Goal: Task Accomplishment & Management: Use online tool/utility

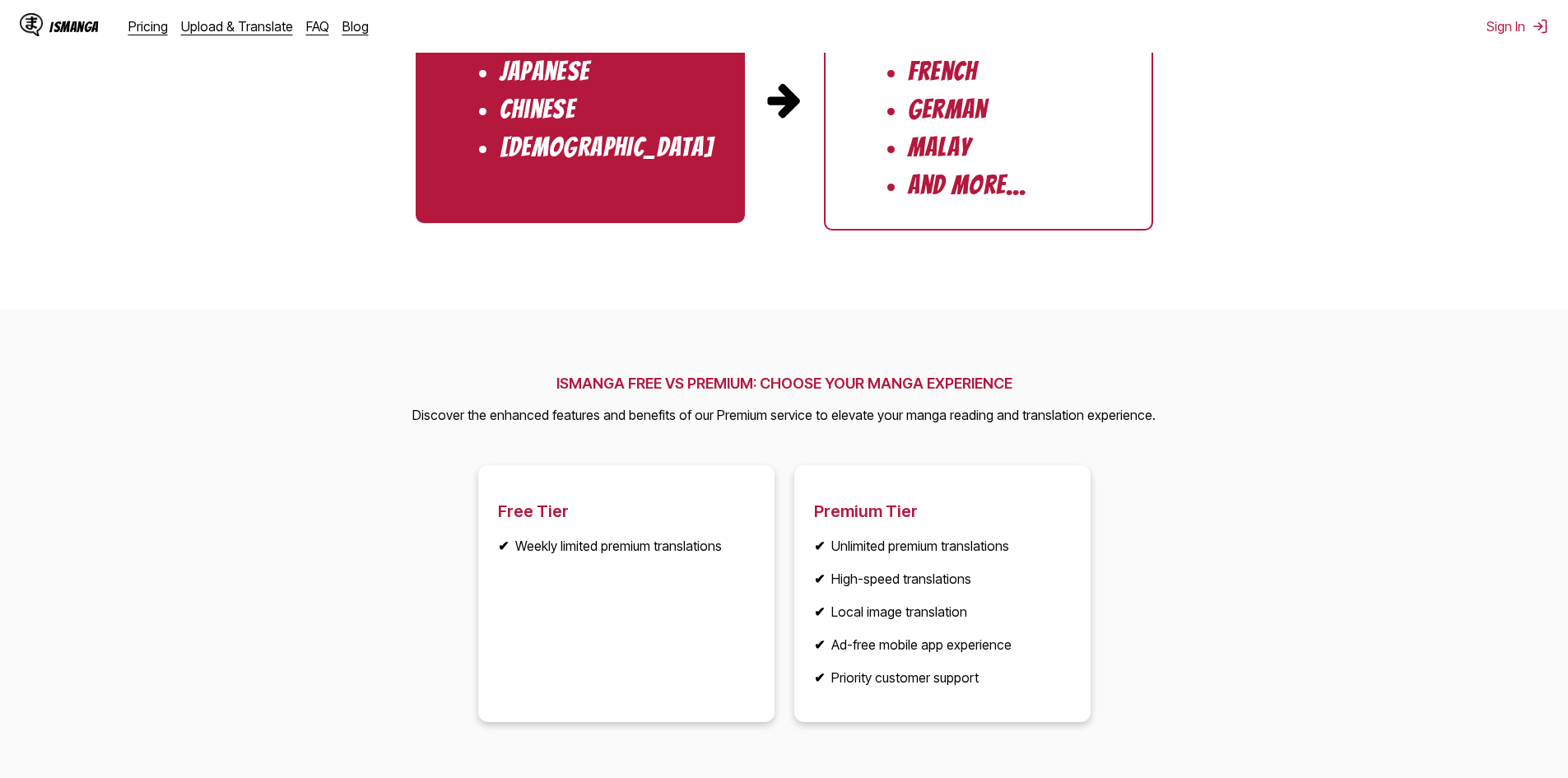
scroll to position [2222, 0]
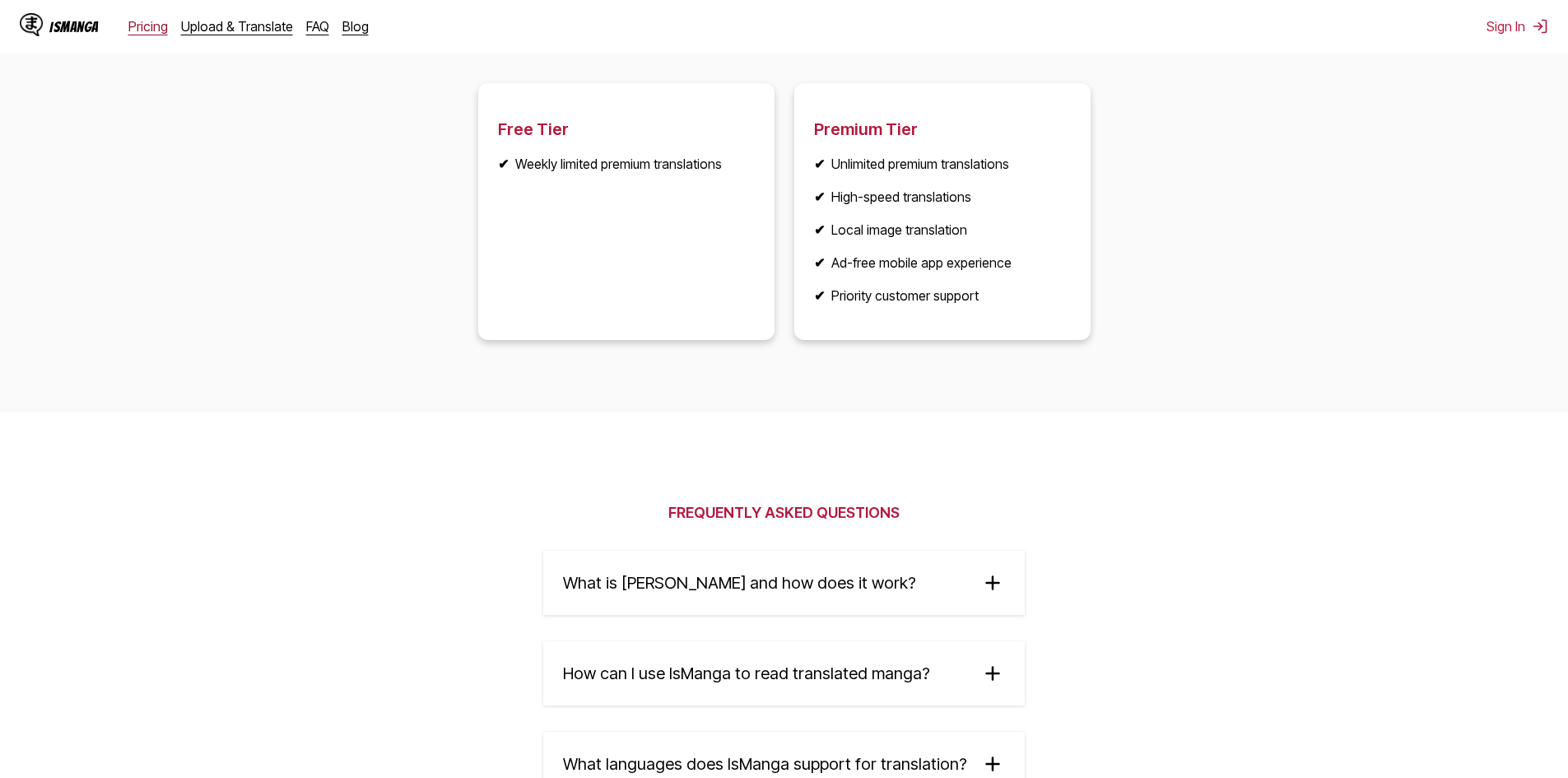
click at [153, 29] on link "Pricing" at bounding box center [149, 26] width 40 height 16
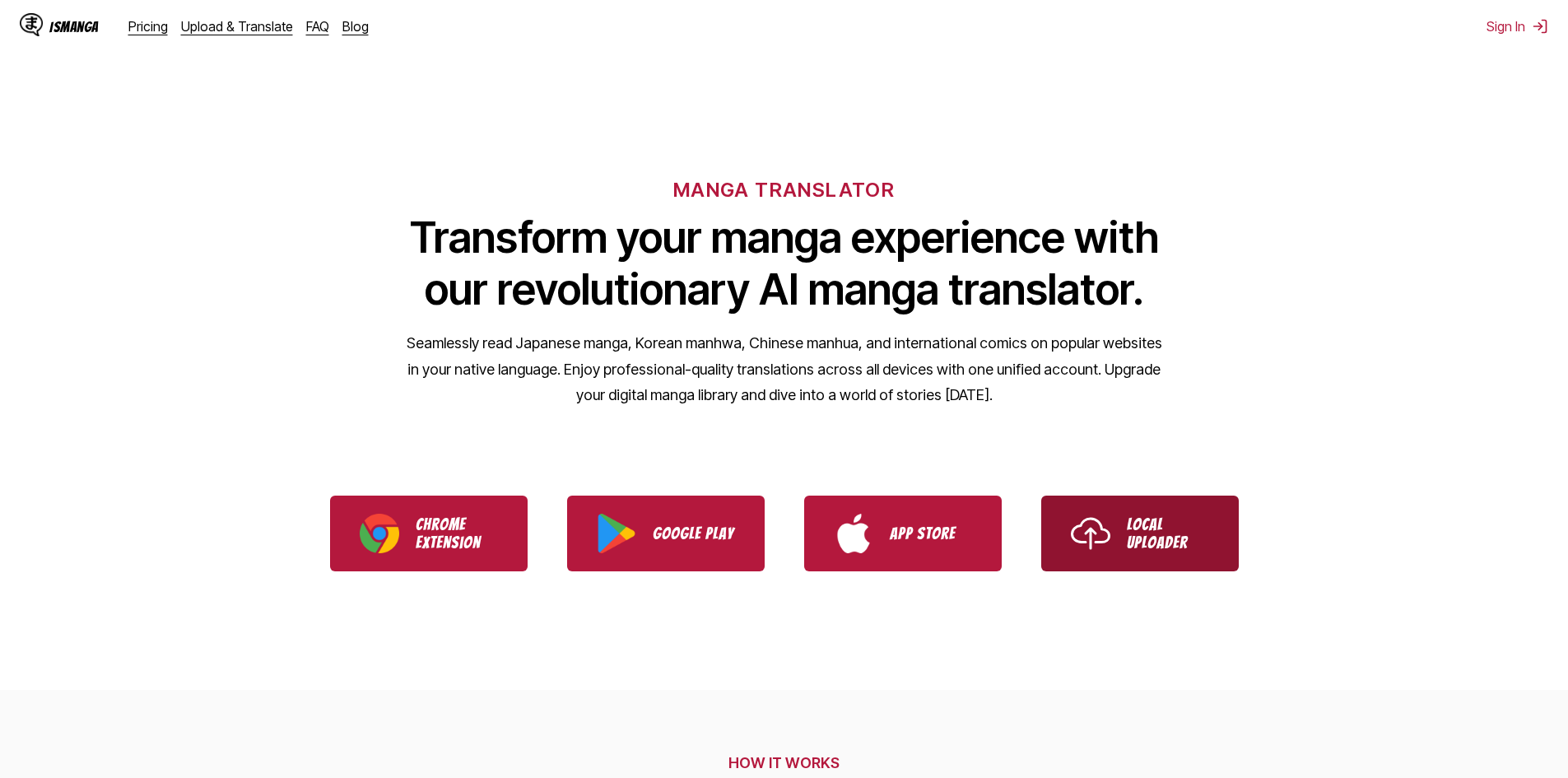
click at [1155, 533] on p "Local Uploader" at bounding box center [1168, 533] width 82 height 36
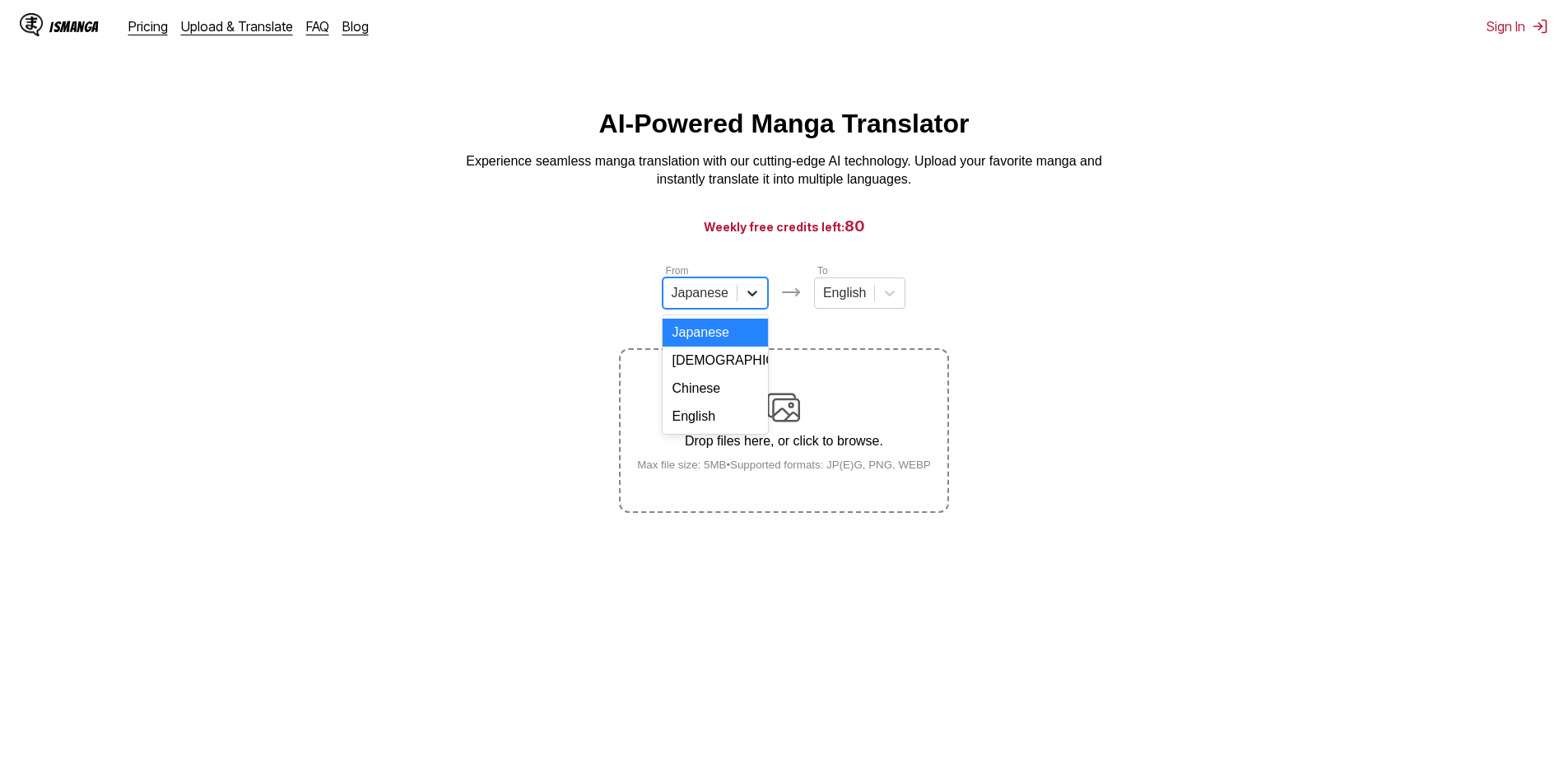
click at [747, 297] on icon at bounding box center [752, 294] width 10 height 6
click at [711, 430] on div "English" at bounding box center [714, 416] width 105 height 28
click at [881, 302] on icon at bounding box center [883, 293] width 16 height 16
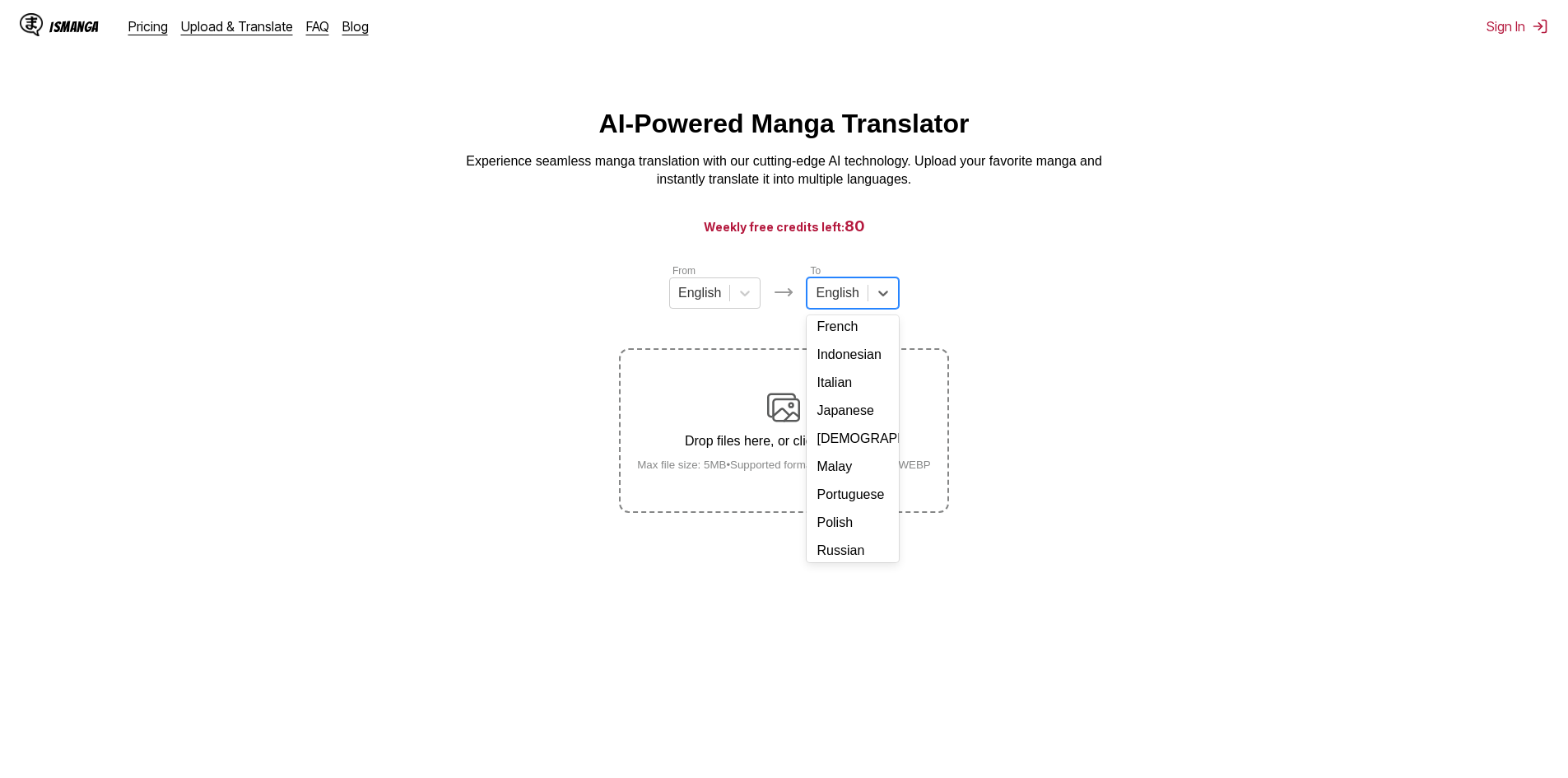
scroll to position [278, 0]
click at [846, 453] on div "Thai" at bounding box center [851, 460] width 91 height 28
click at [753, 438] on p "Drop files here, or click to browse." at bounding box center [784, 440] width 321 height 15
click at [0, 0] on input "Drop files here, or click to browse. Max file size: 5MB • Supported formats: JP…" at bounding box center [0, 0] width 0 height 0
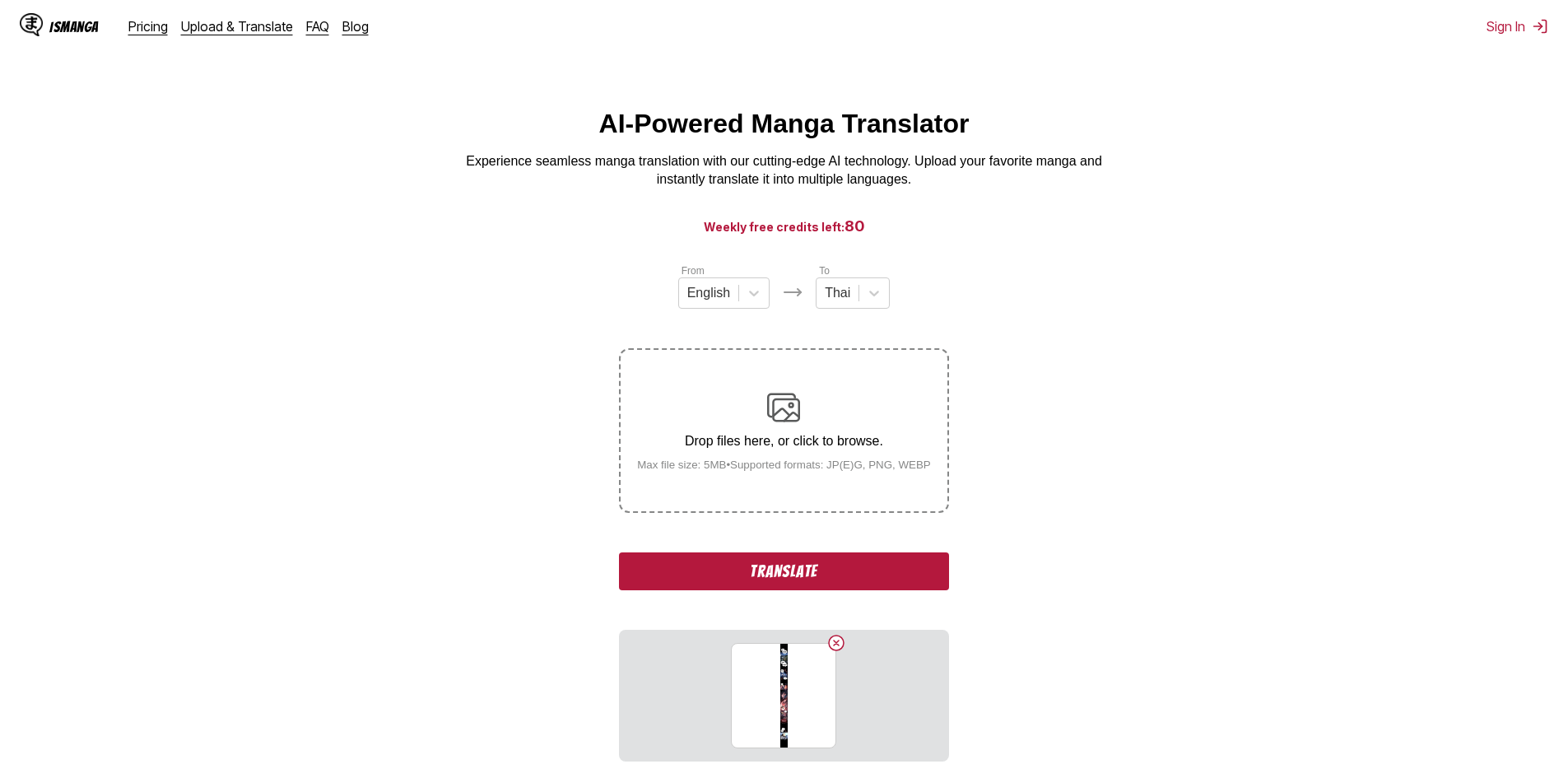
click at [795, 566] on button "Translate" at bounding box center [784, 571] width 330 height 38
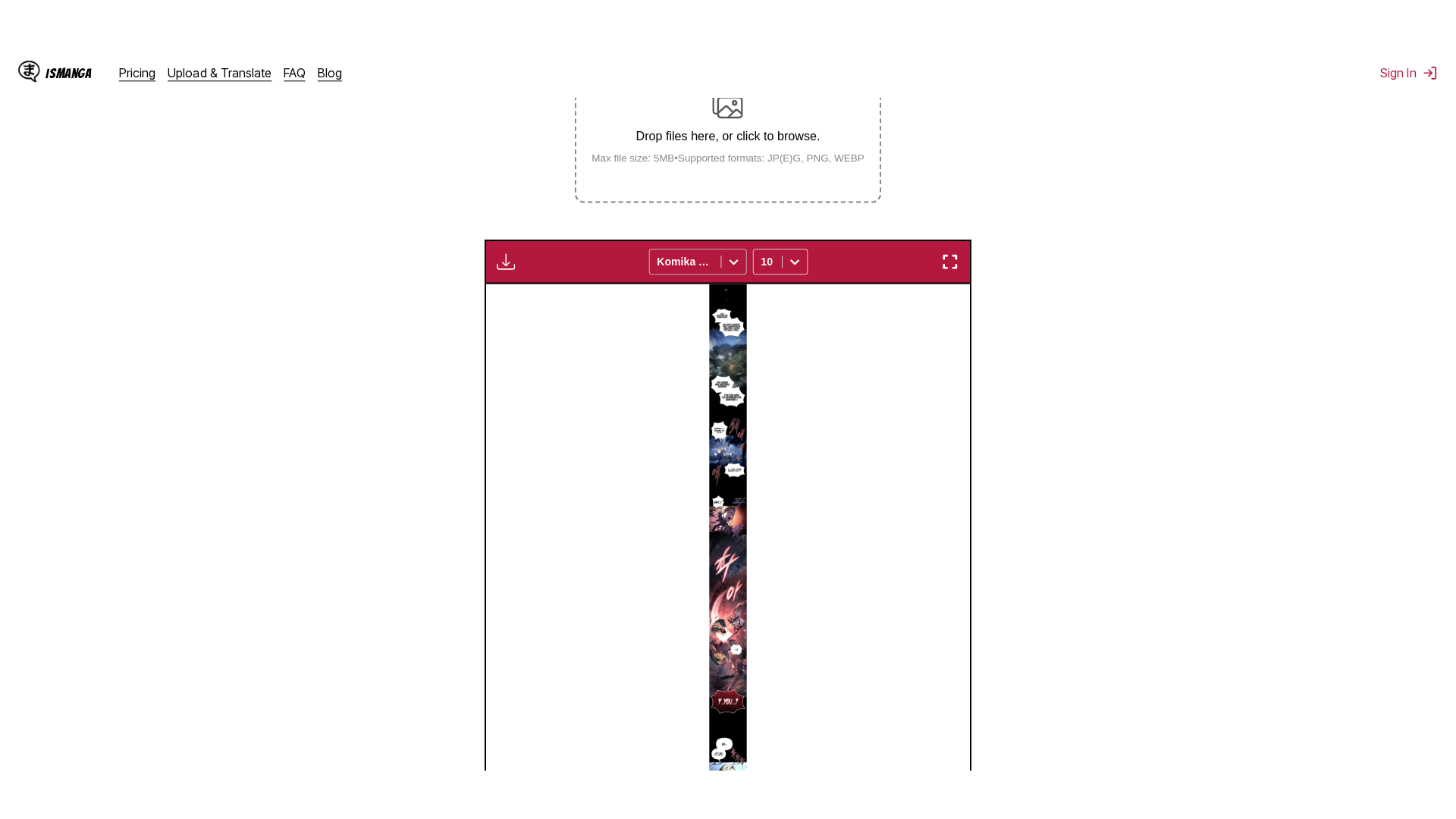
scroll to position [144, 0]
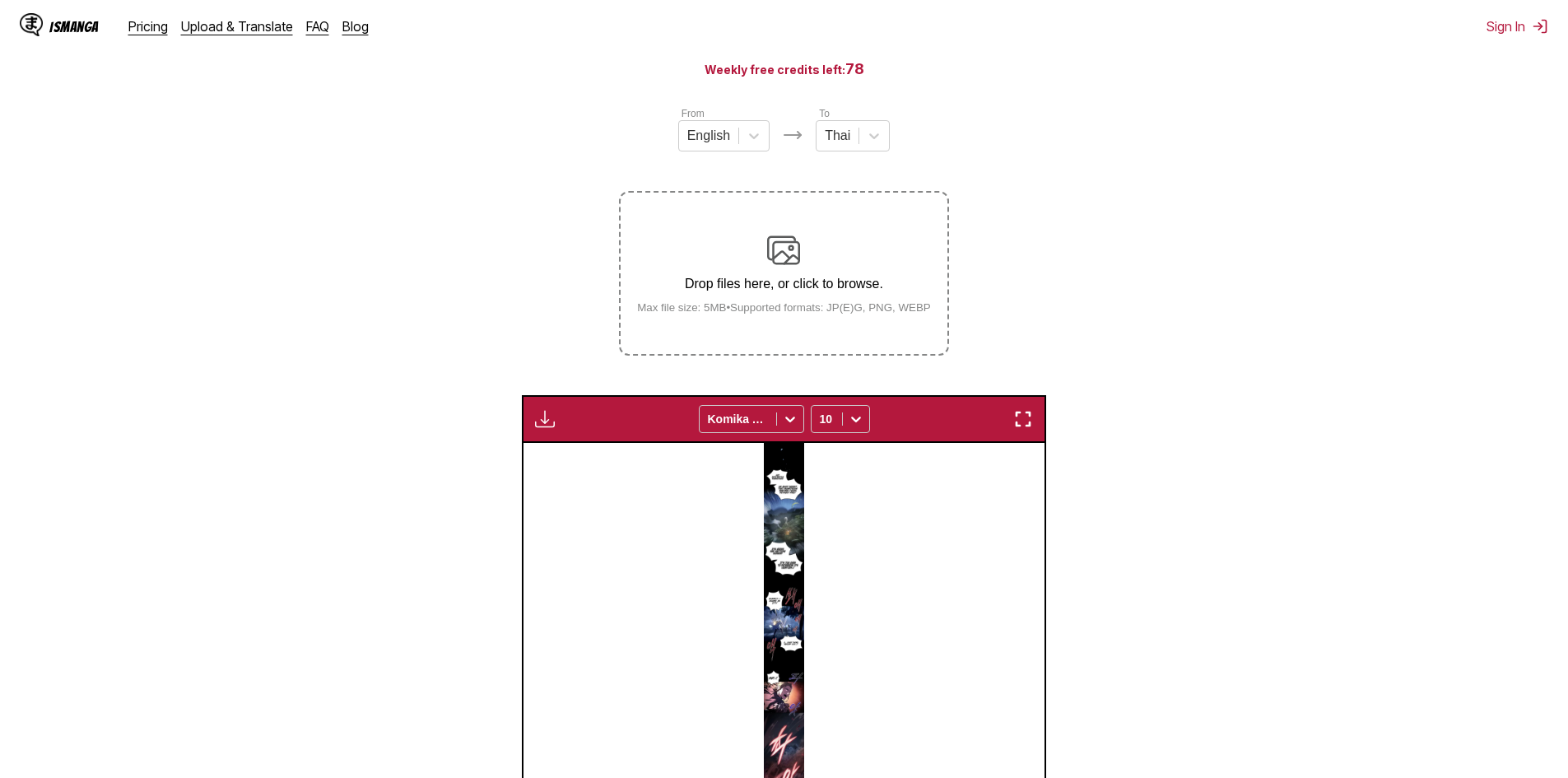
click at [784, 488] on img at bounding box center [784, 744] width 40 height 603
click at [1015, 428] on img "button" at bounding box center [1023, 418] width 20 height 20
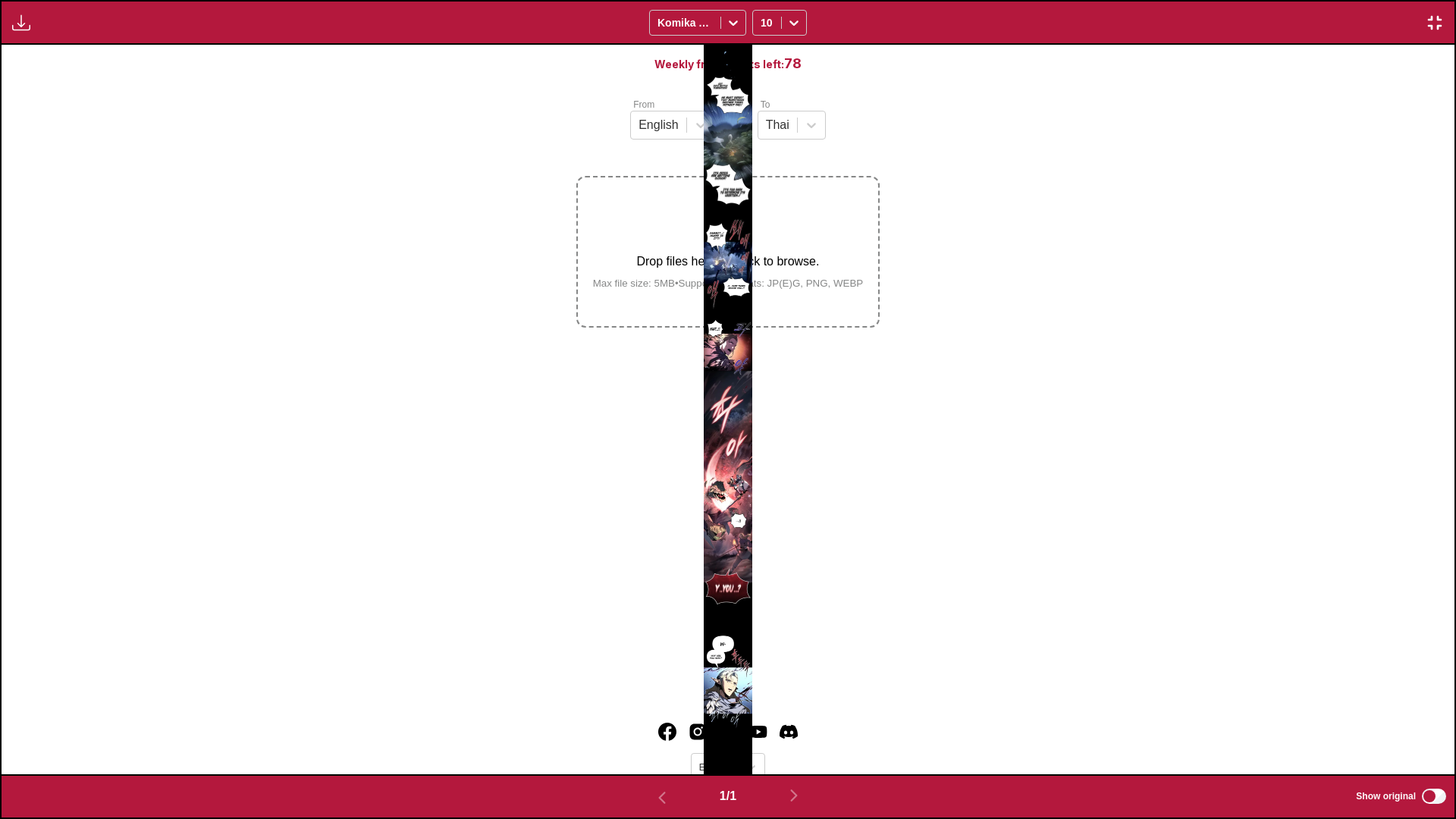
click at [1439, 11] on div "Available for premium users only Komika Axis 10" at bounding box center [728, 22] width 1456 height 45
click at [1437, 16] on img "button" at bounding box center [1435, 23] width 18 height 18
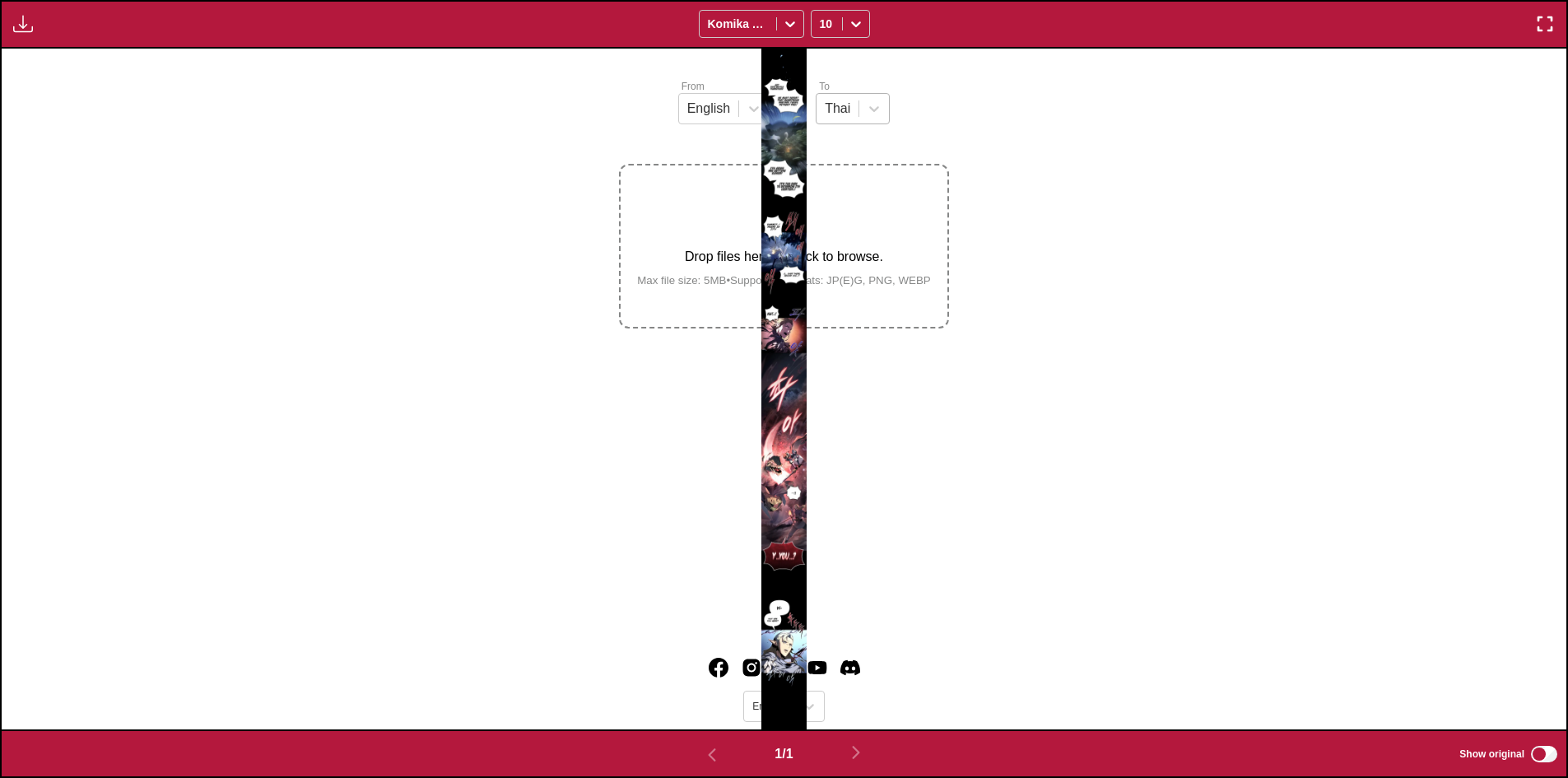
scroll to position [99, 0]
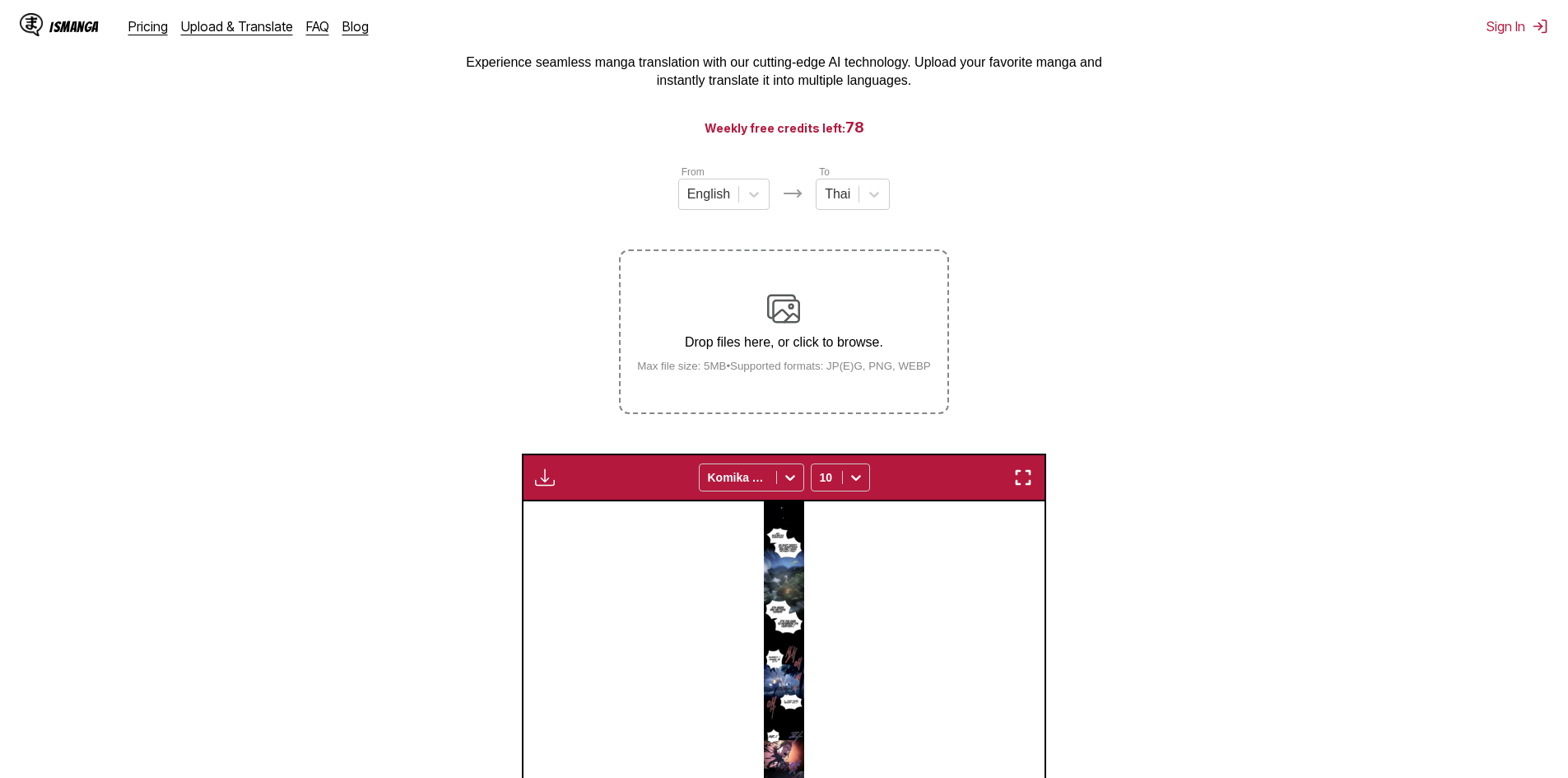
click at [803, 372] on small "Max file size: 5MB • Supported formats: JP(E)G, PNG, WEBP" at bounding box center [784, 366] width 321 height 12
click at [0, 0] on input "Drop files here, or click to browse. Max file size: 5MB • Supported formats: JP…" at bounding box center [0, 0] width 0 height 0
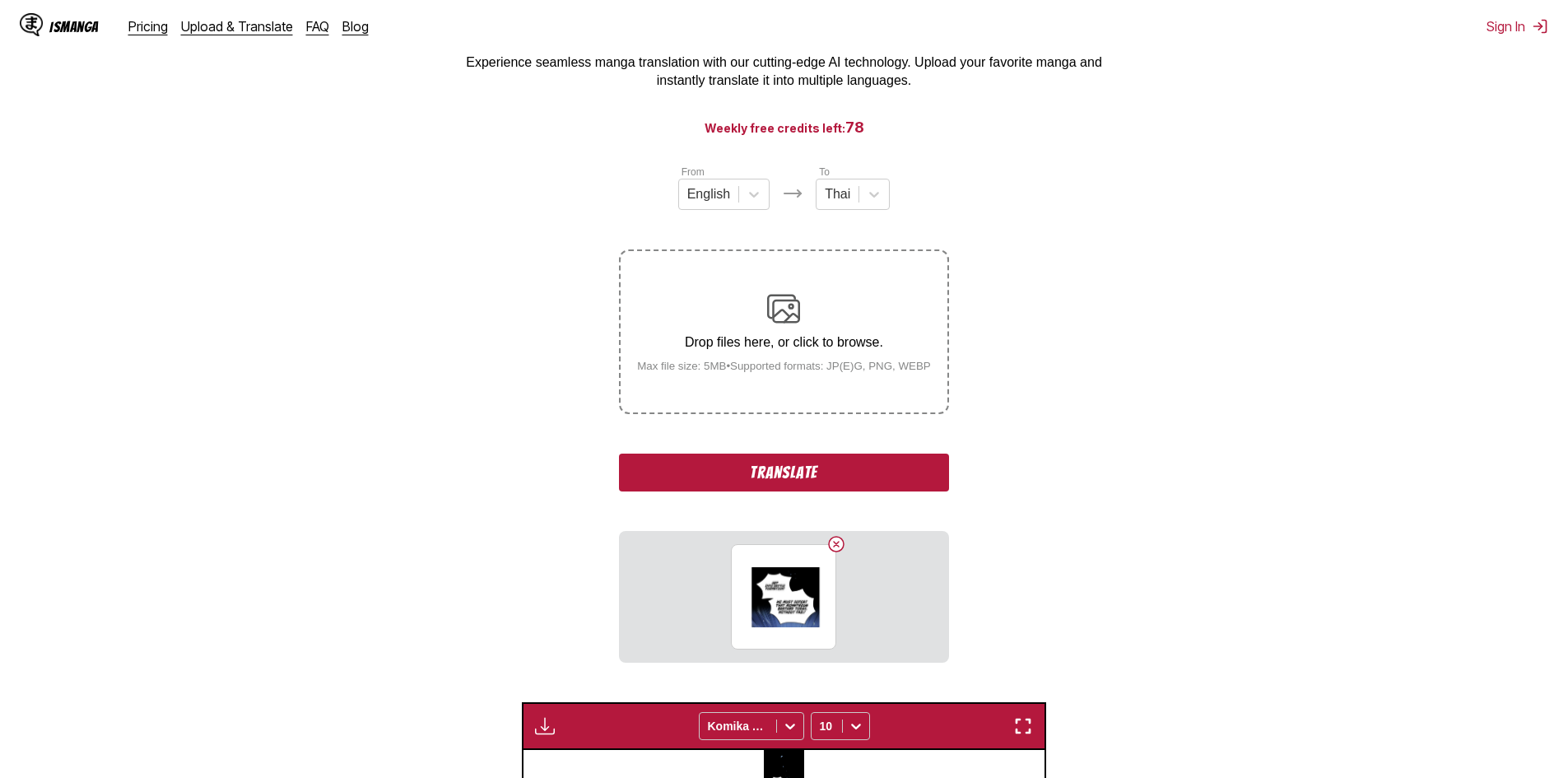
click at [739, 463] on button "Translate" at bounding box center [784, 472] width 330 height 38
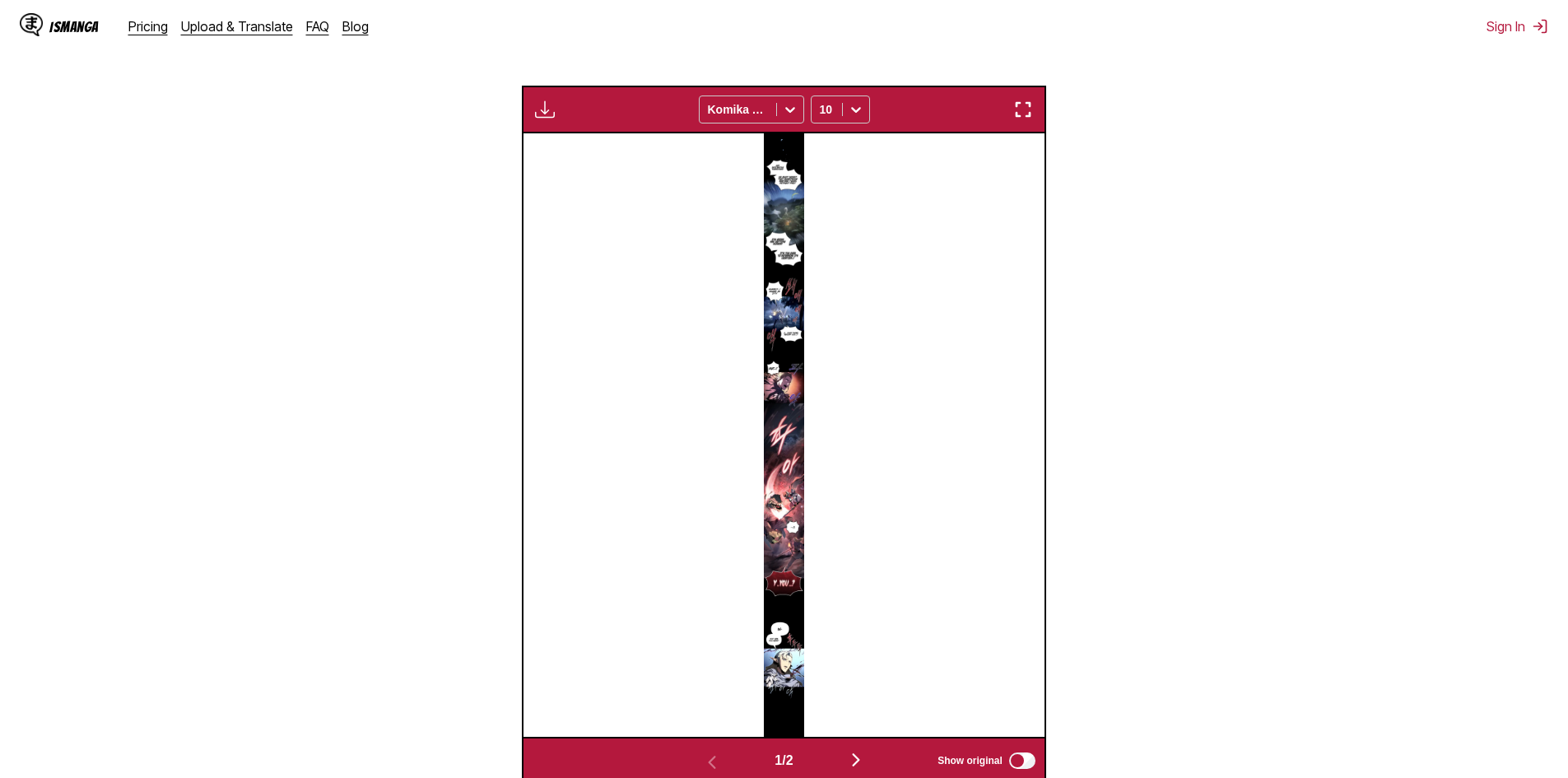
scroll to position [592, 0]
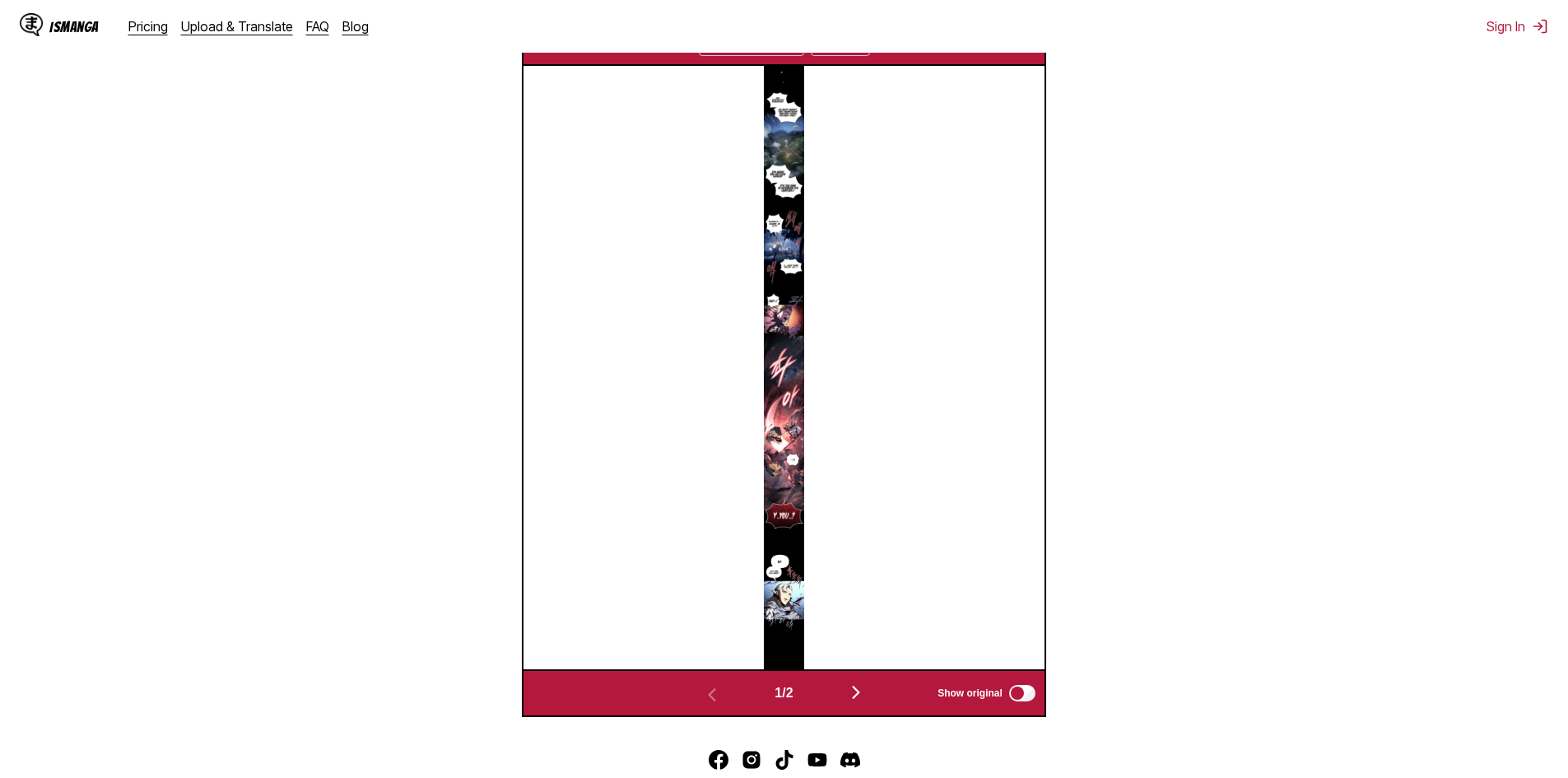
click at [853, 697] on img "button" at bounding box center [856, 692] width 20 height 20
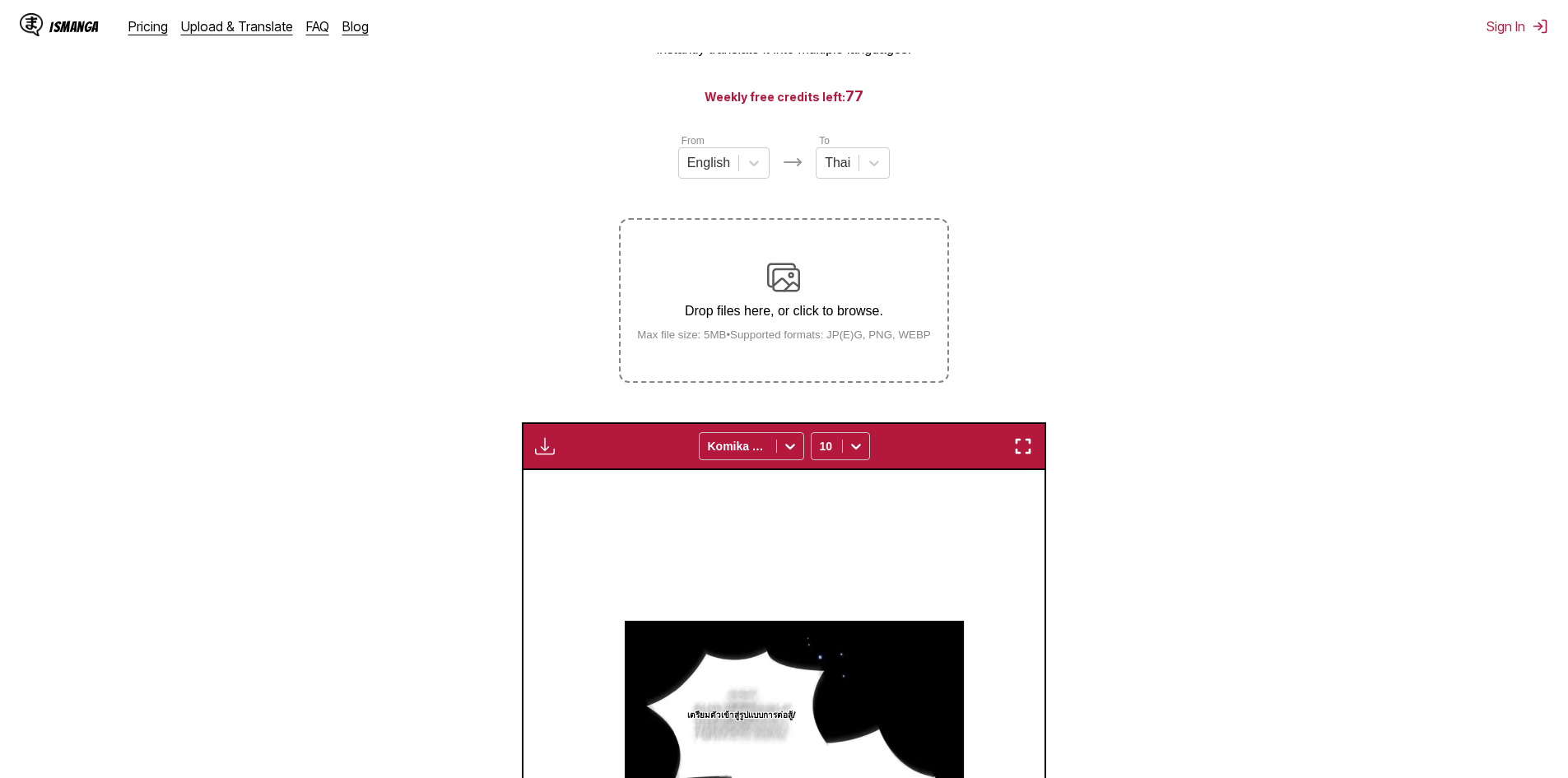
scroll to position [123, 0]
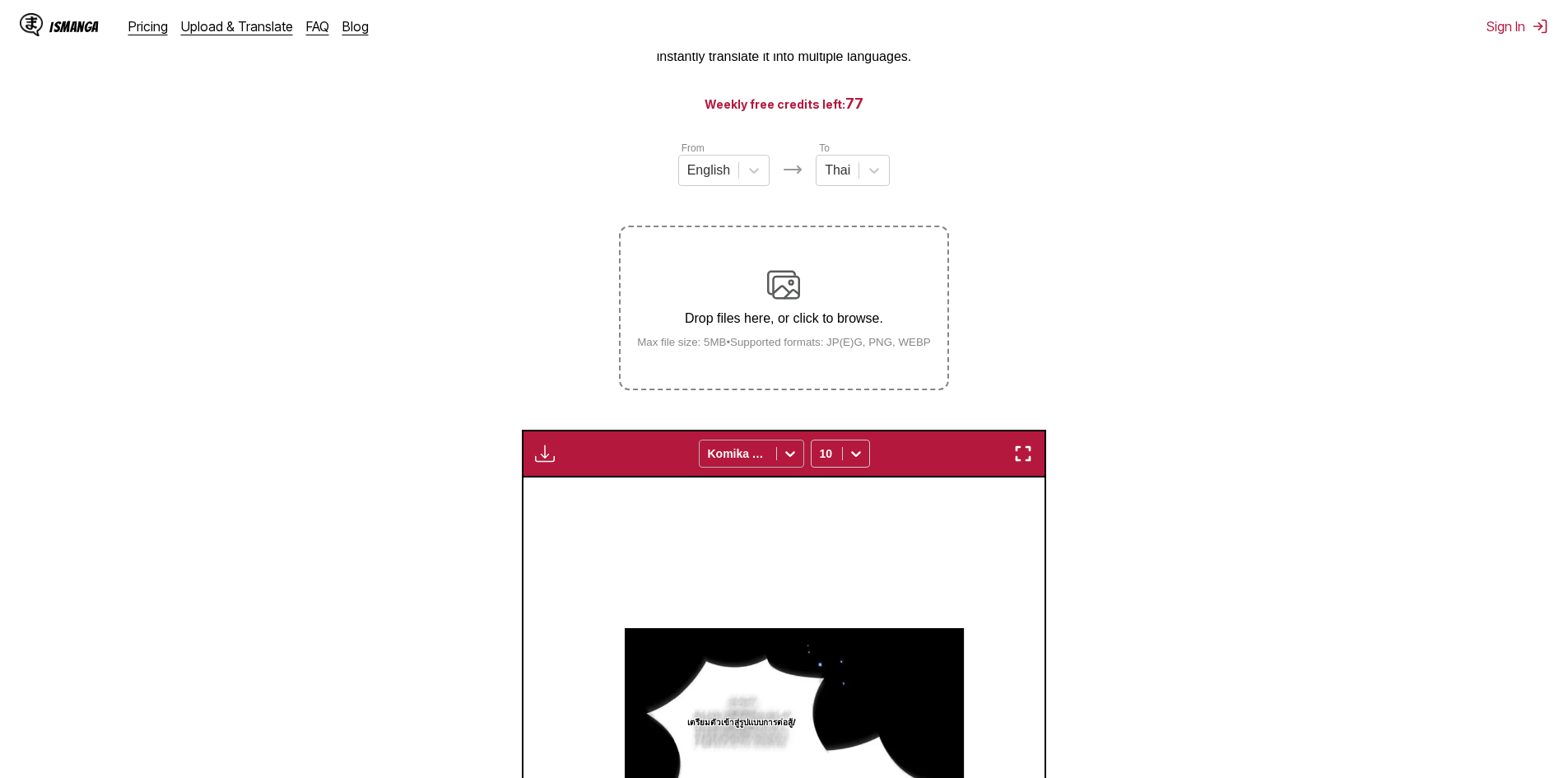
click at [793, 460] on icon at bounding box center [790, 453] width 16 height 16
drag, startPoint x: 755, startPoint y: 561, endPoint x: 759, endPoint y: 544, distance: 17.5
click at [759, 544] on div "Bangers CC Wild Words Comic Neue Komika Axis" at bounding box center [751, 534] width 105 height 120
click at [759, 544] on div "Comic Neue" at bounding box center [751, 553] width 105 height 25
click at [856, 446] on div at bounding box center [856, 453] width 26 height 26
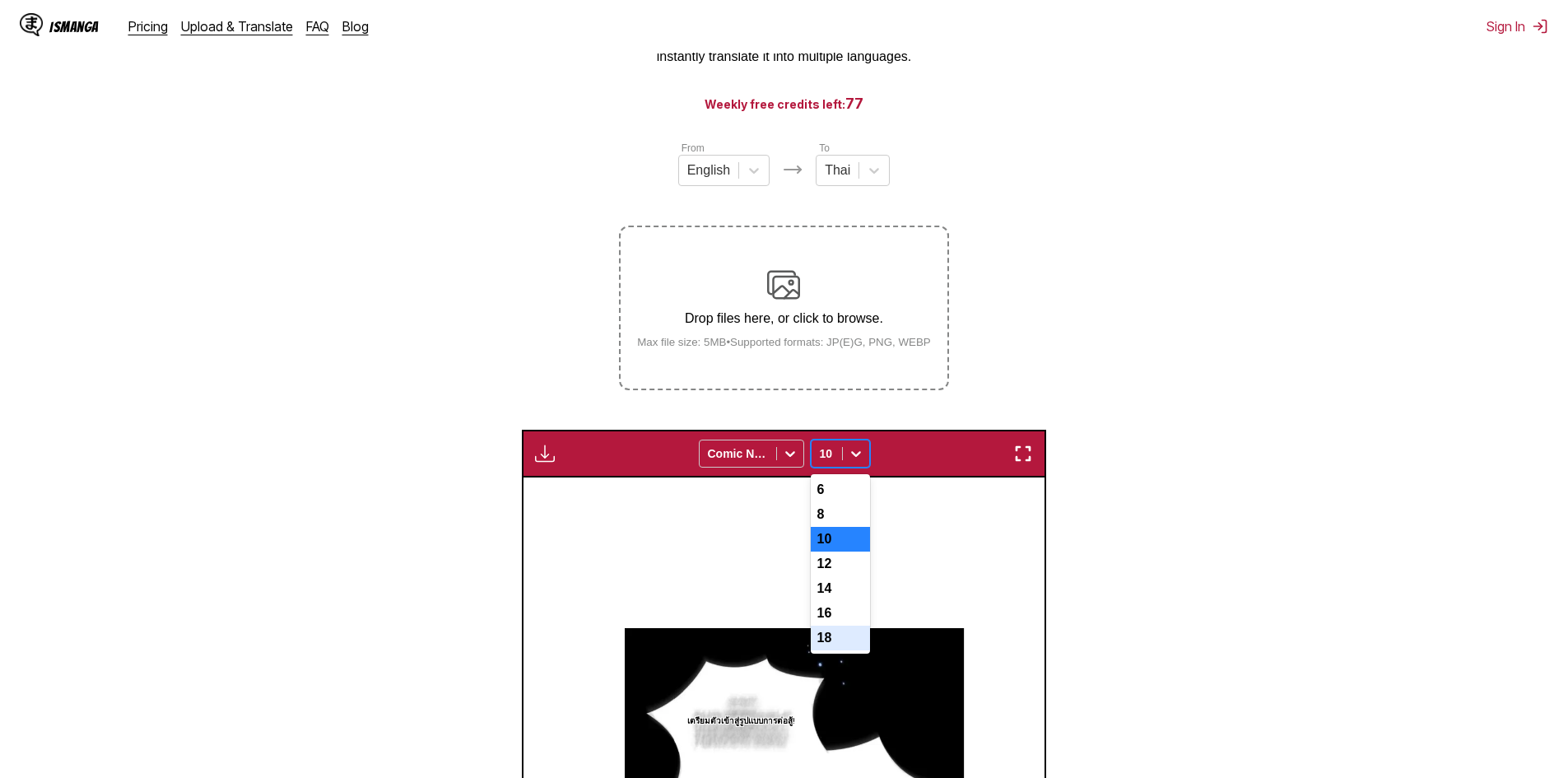
click at [832, 650] on div "18" at bounding box center [840, 637] width 59 height 25
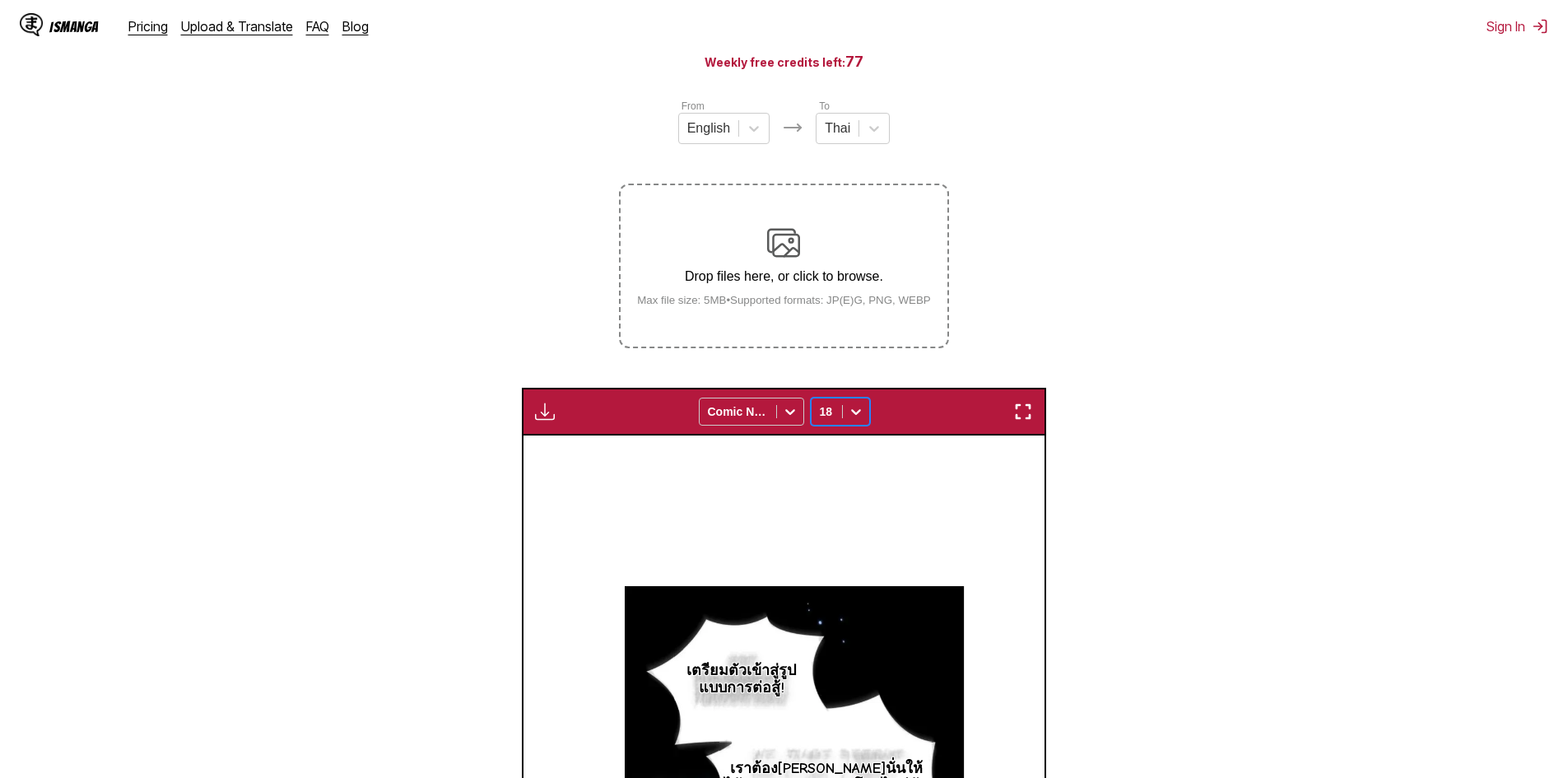
scroll to position [534, 0]
